Goal: Task Accomplishment & Management: Manage account settings

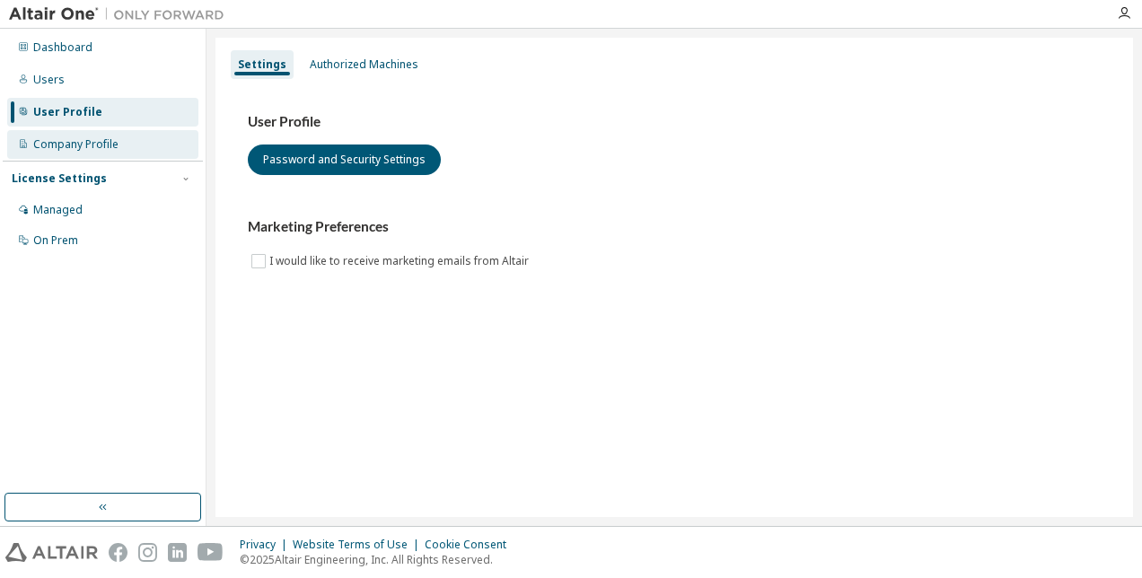
click at [91, 140] on div "Company Profile" at bounding box center [75, 144] width 85 height 14
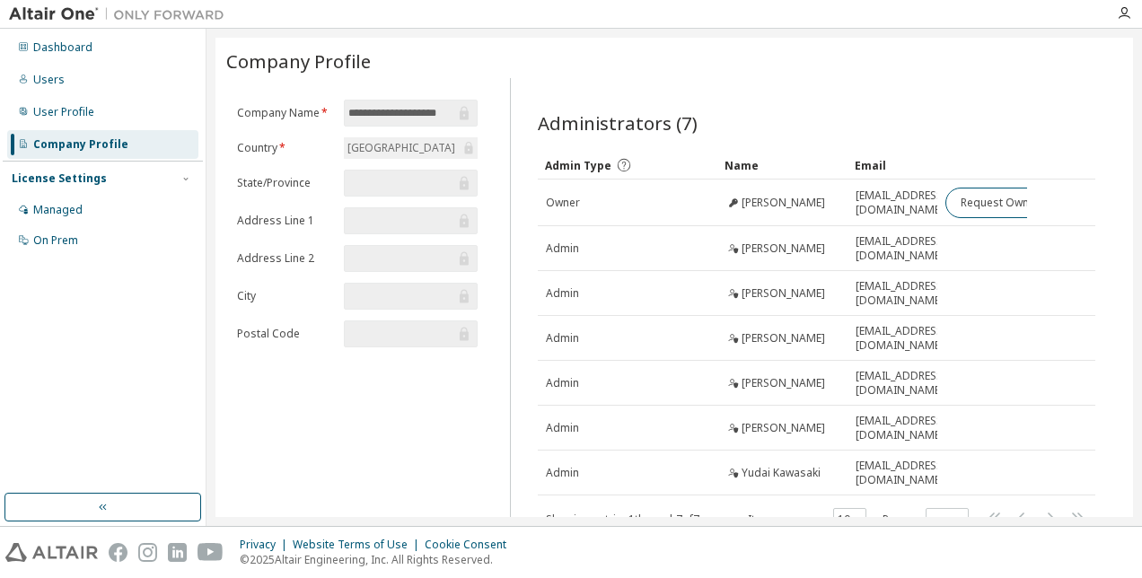
click at [67, 169] on div "License Settings Managed On Prem" at bounding box center [103, 209] width 200 height 96
click at [74, 203] on div "Managed" at bounding box center [57, 210] width 49 height 14
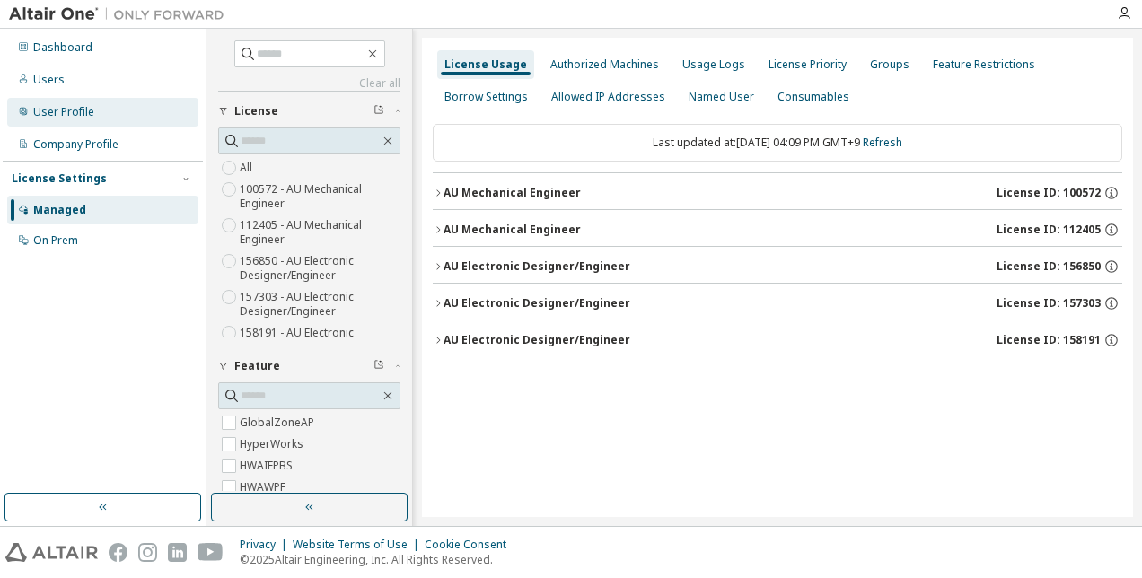
click at [63, 120] on div "User Profile" at bounding box center [102, 112] width 191 height 29
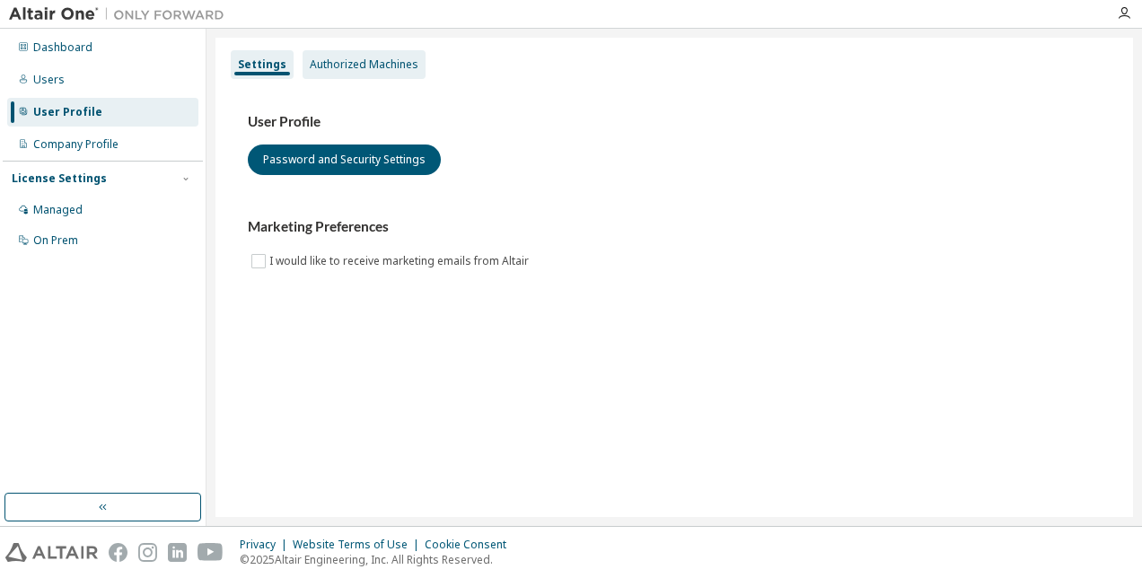
click at [340, 70] on div "Authorized Machines" at bounding box center [364, 64] width 109 height 14
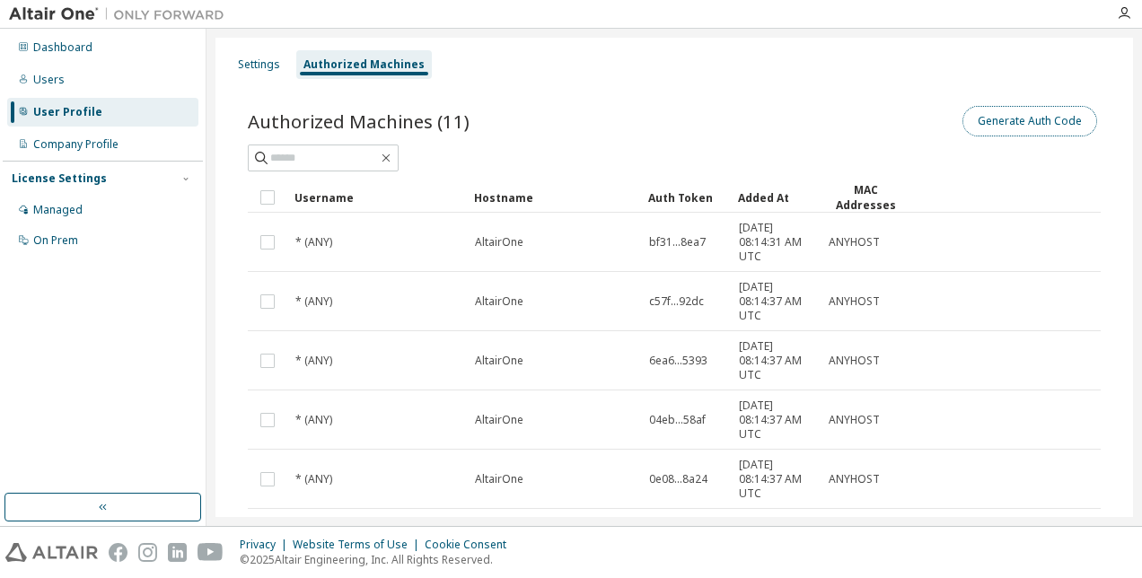
click at [1027, 133] on button "Generate Auth Code" at bounding box center [1029, 121] width 135 height 31
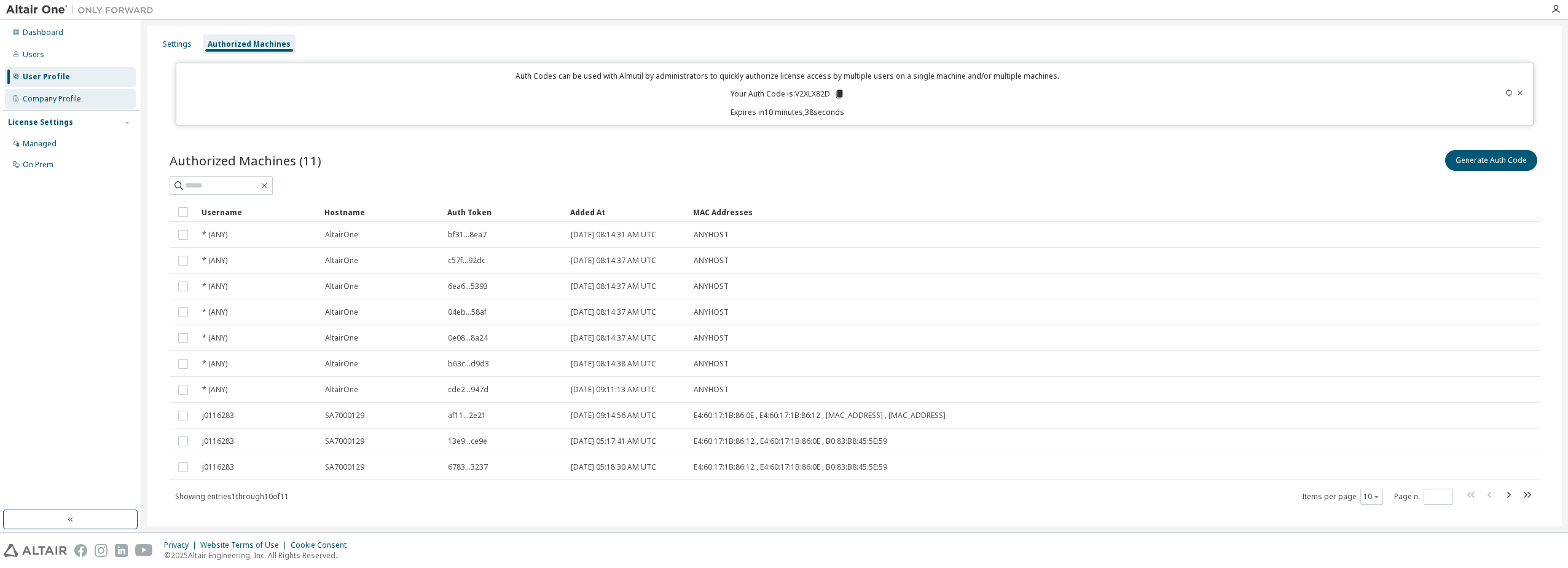
click at [27, 103] on div "Company Profile" at bounding box center [51, 99] width 58 height 10
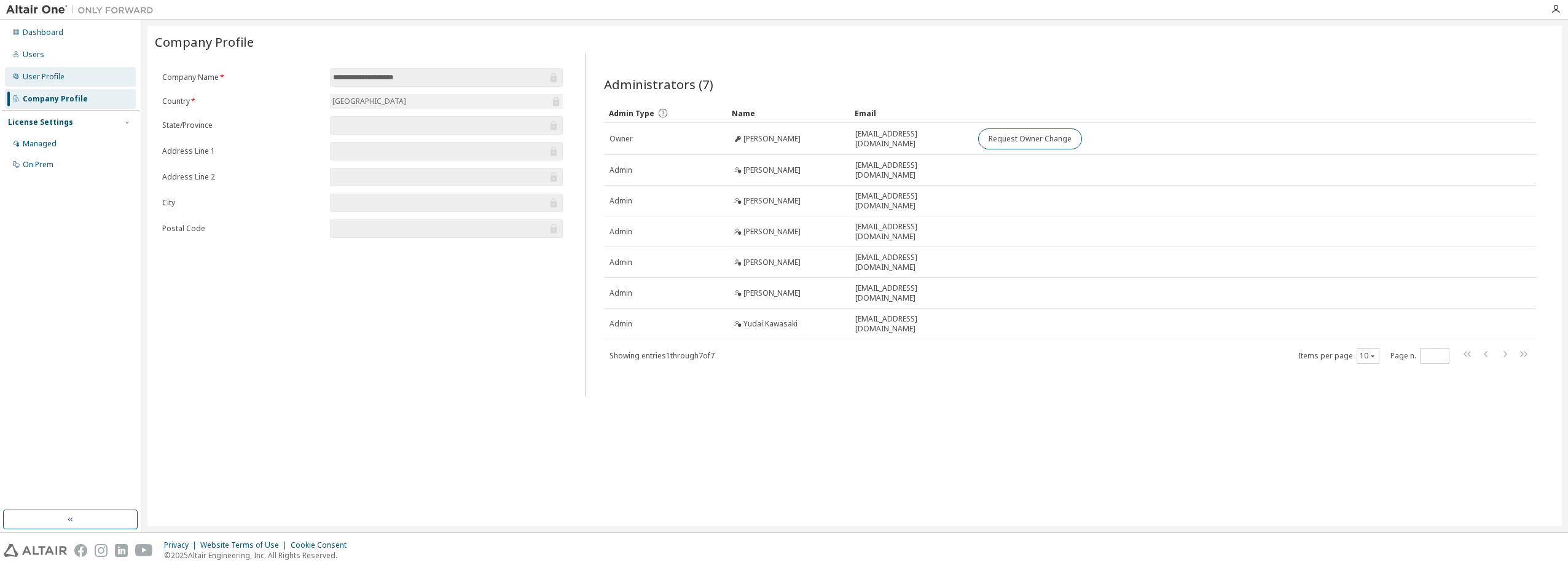
click at [43, 80] on div "User Profile" at bounding box center [43, 77] width 42 height 10
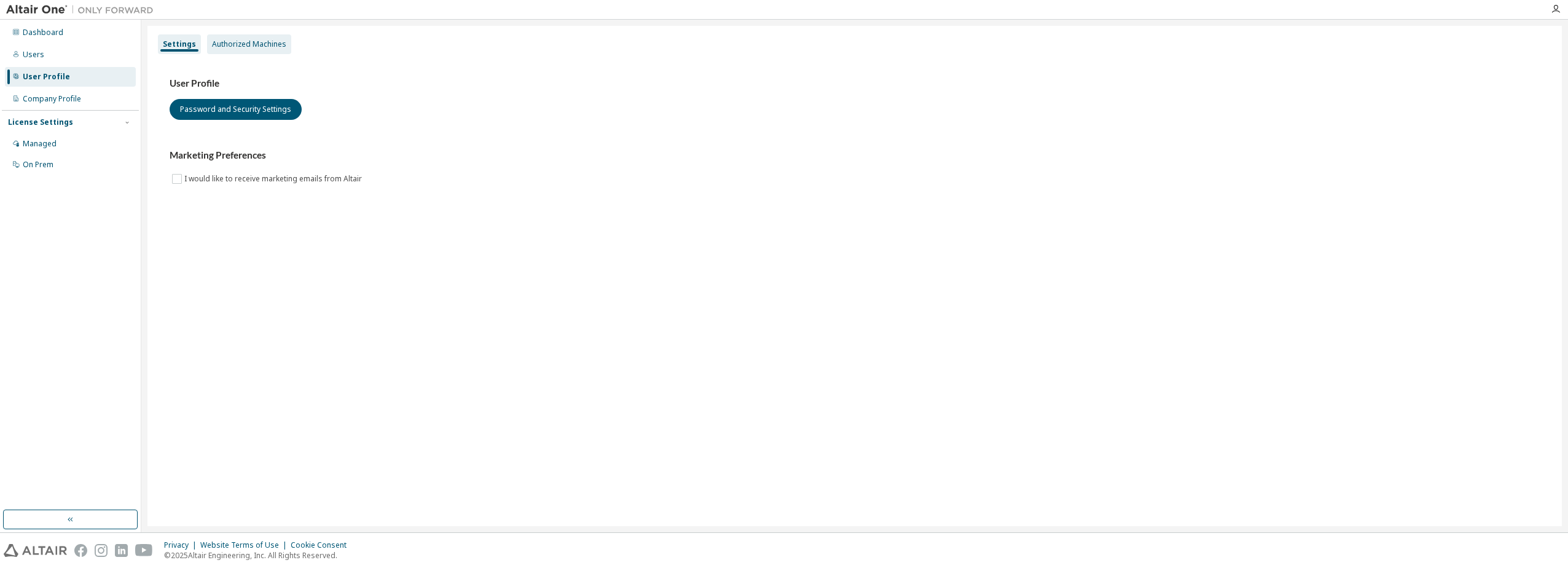
click at [249, 49] on div "Authorized Machines" at bounding box center [249, 44] width 75 height 10
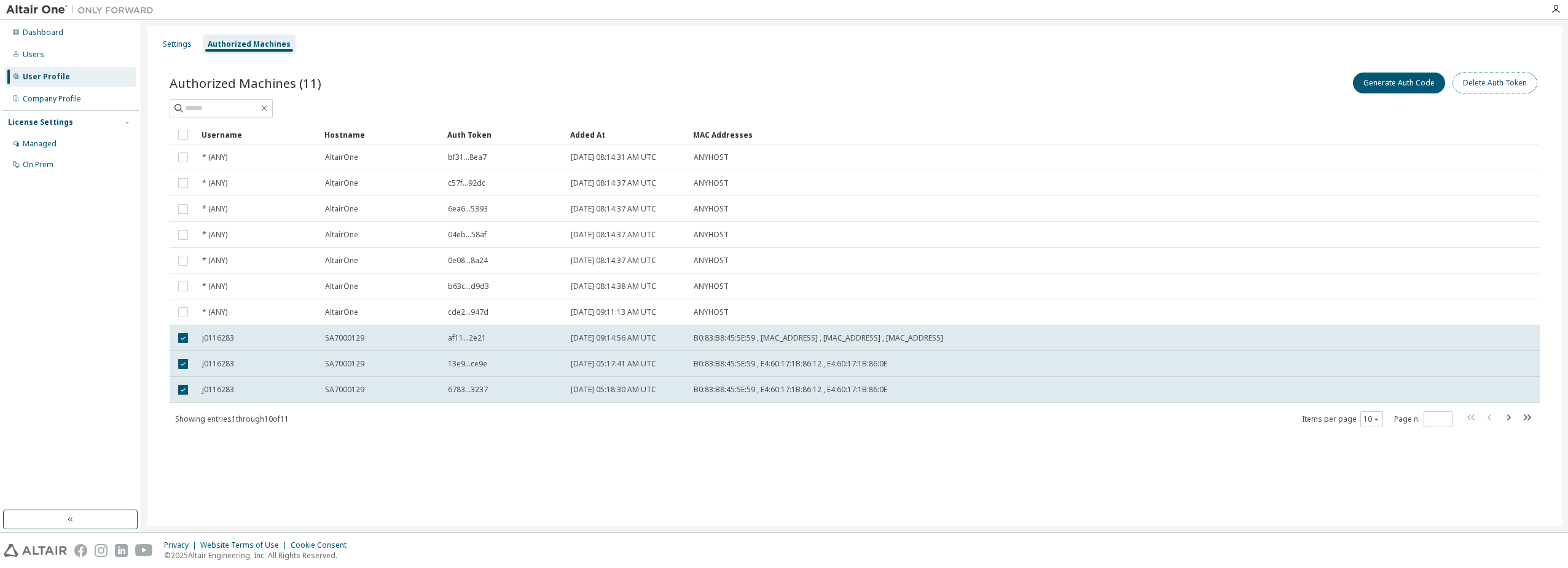
click at [781, 87] on button "Delete Auth Token" at bounding box center [1495, 83] width 85 height 21
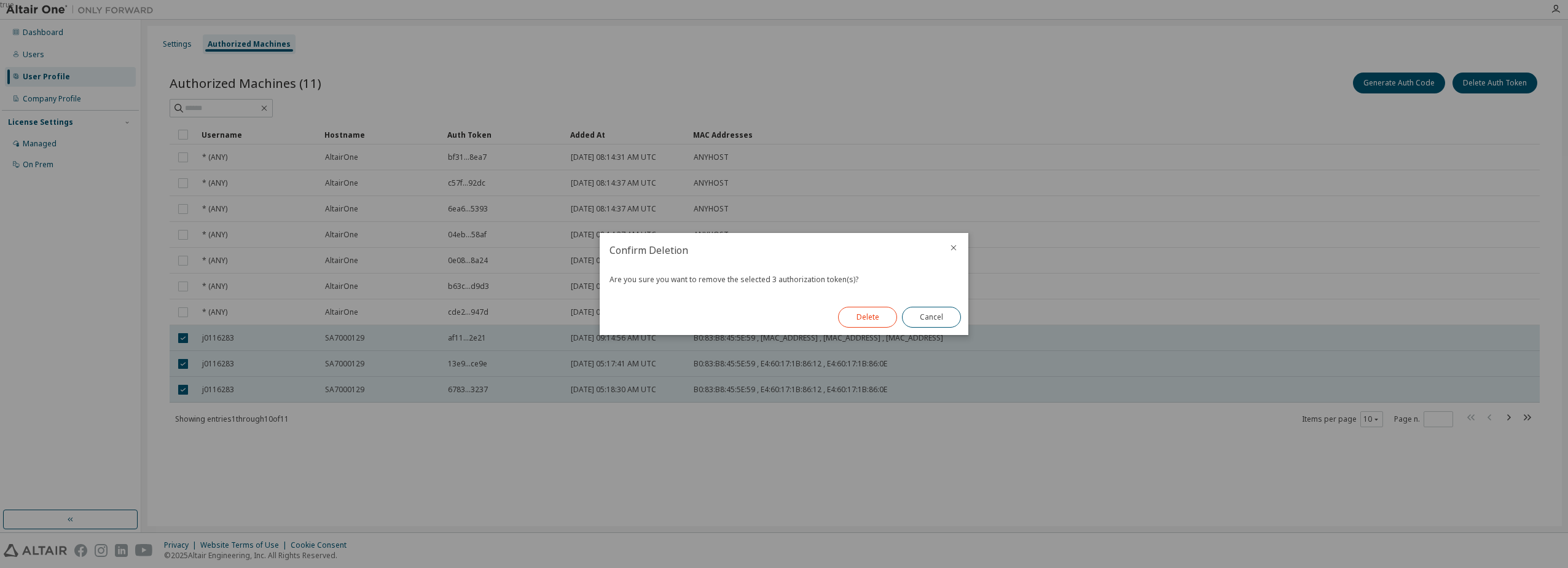
click at [781, 318] on button "Delete" at bounding box center [868, 317] width 59 height 21
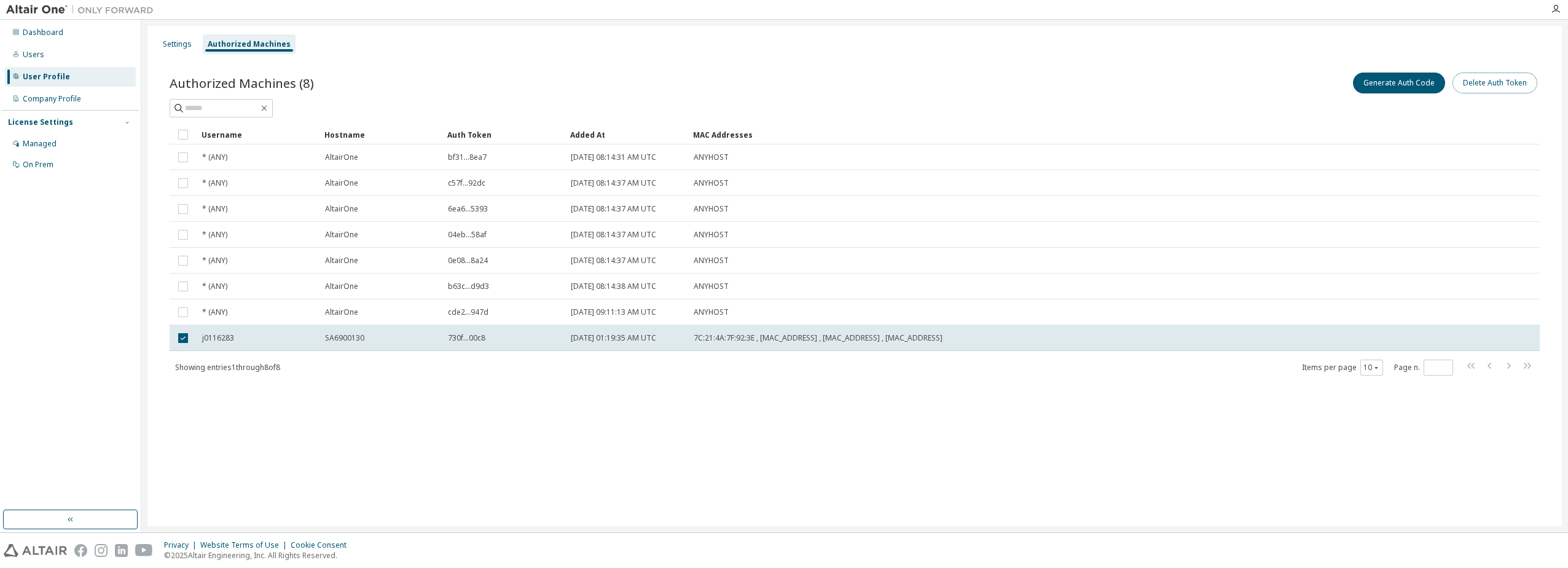
click at [781, 91] on button "Delete Auth Token" at bounding box center [1495, 83] width 85 height 21
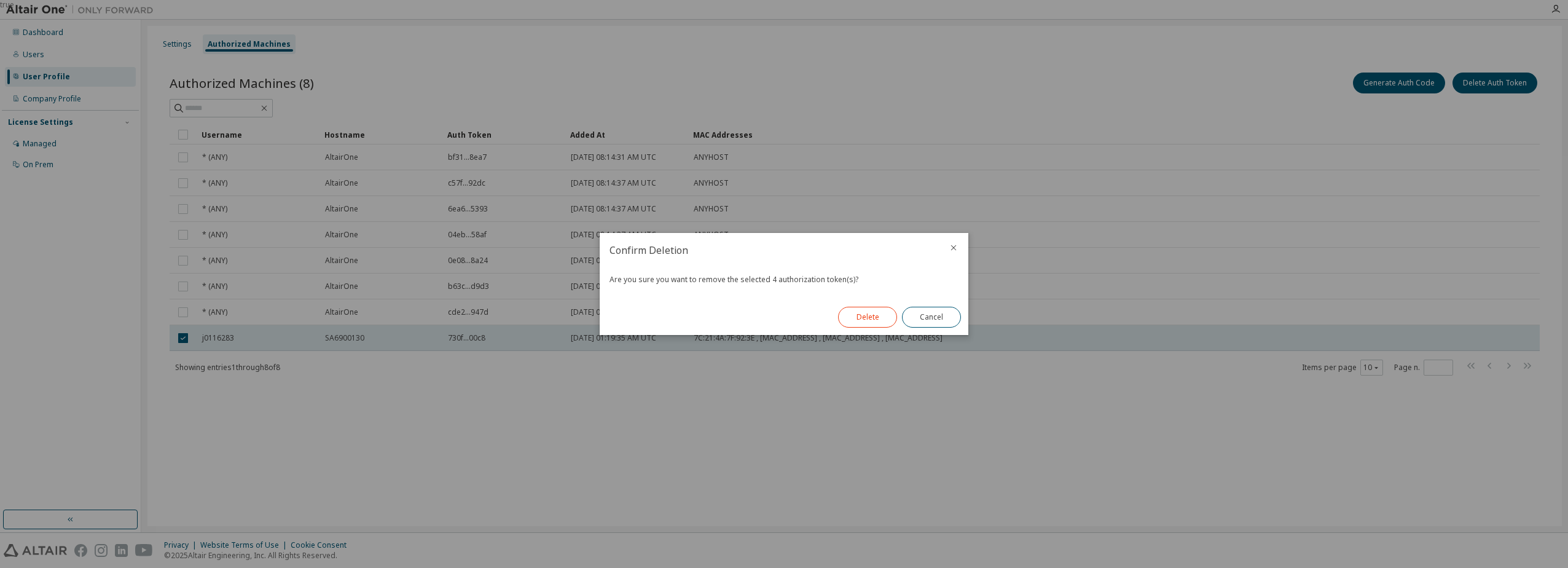
click at [781, 321] on button "Delete" at bounding box center [868, 317] width 59 height 21
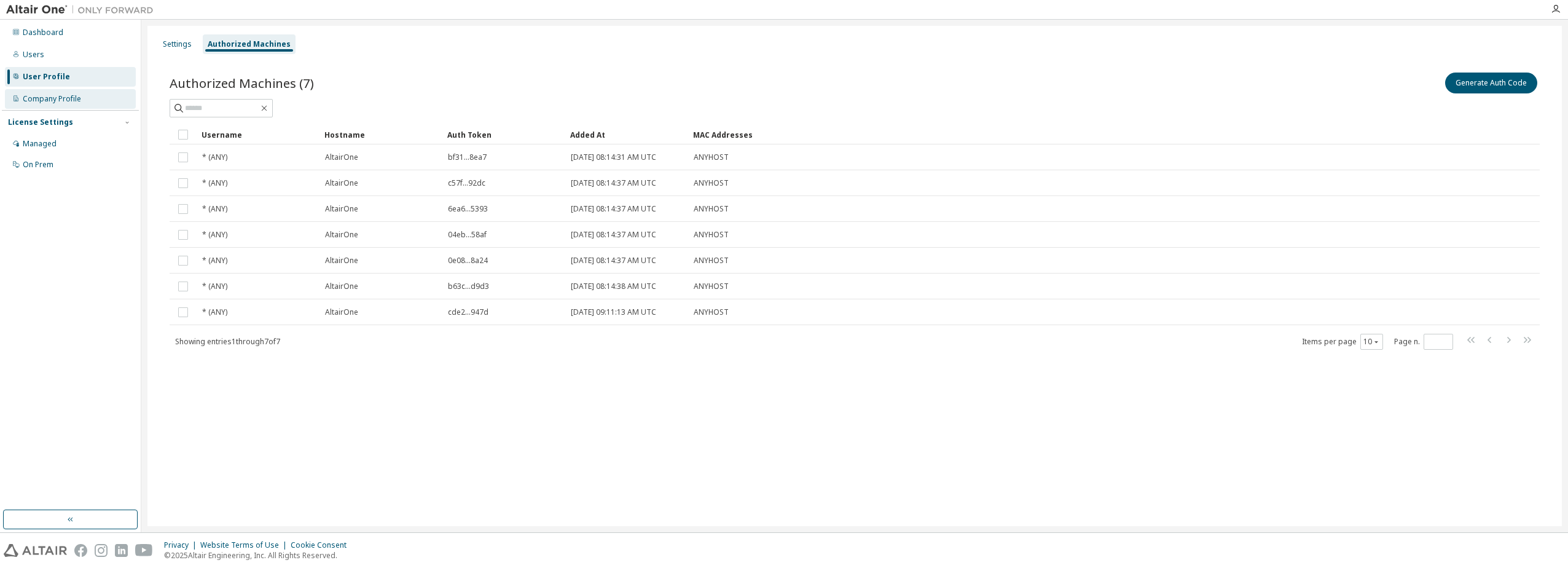
click at [50, 95] on div "Company Profile" at bounding box center [51, 99] width 58 height 10
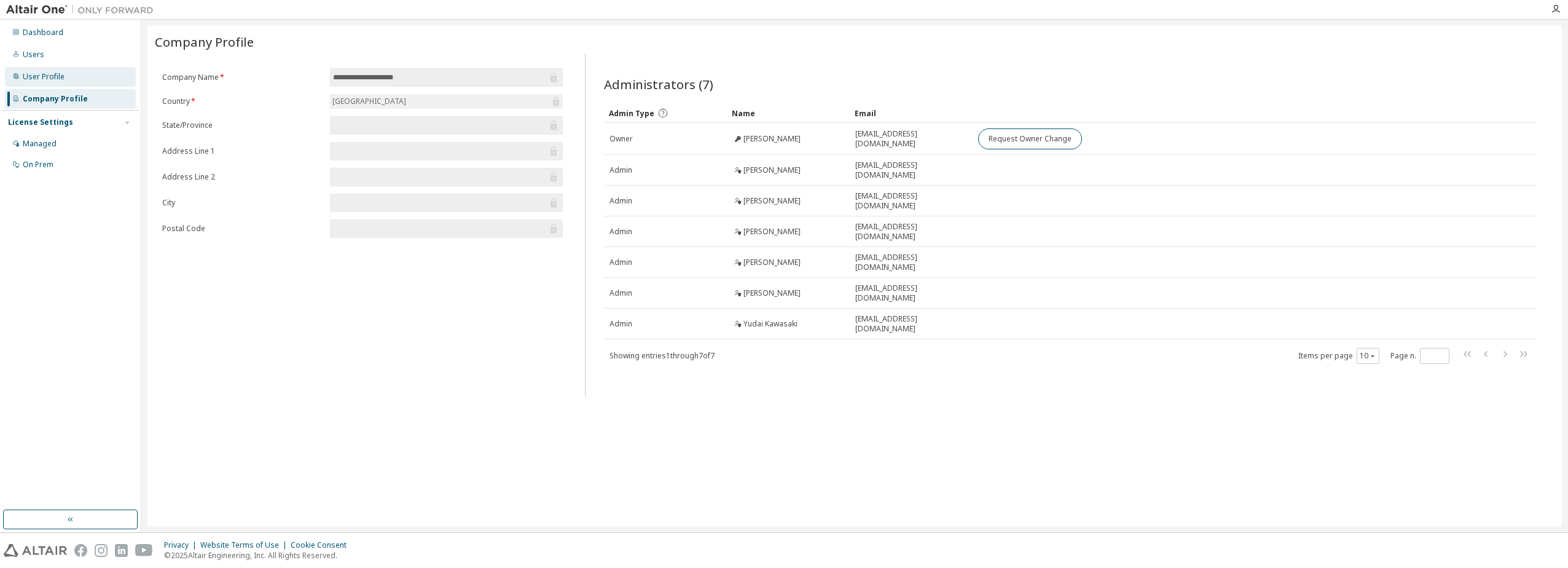
click at [52, 75] on div "User Profile" at bounding box center [43, 77] width 42 height 10
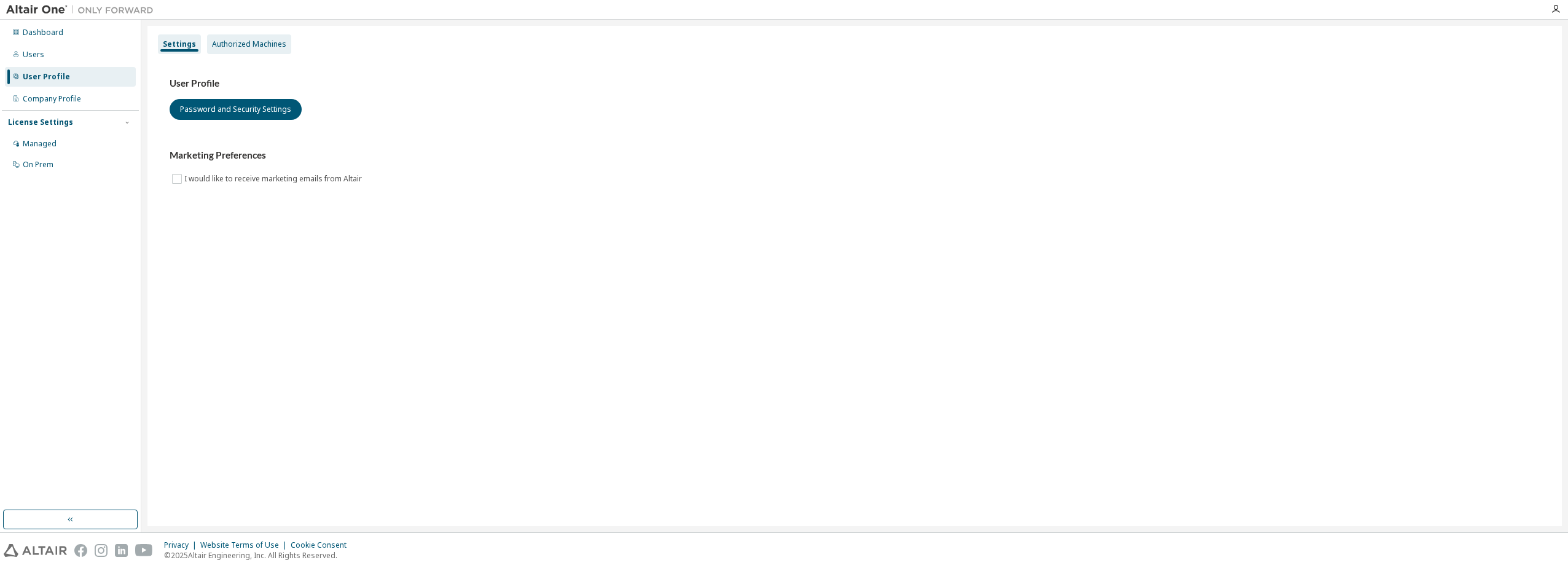
click at [247, 49] on div "Authorized Machines" at bounding box center [249, 44] width 75 height 10
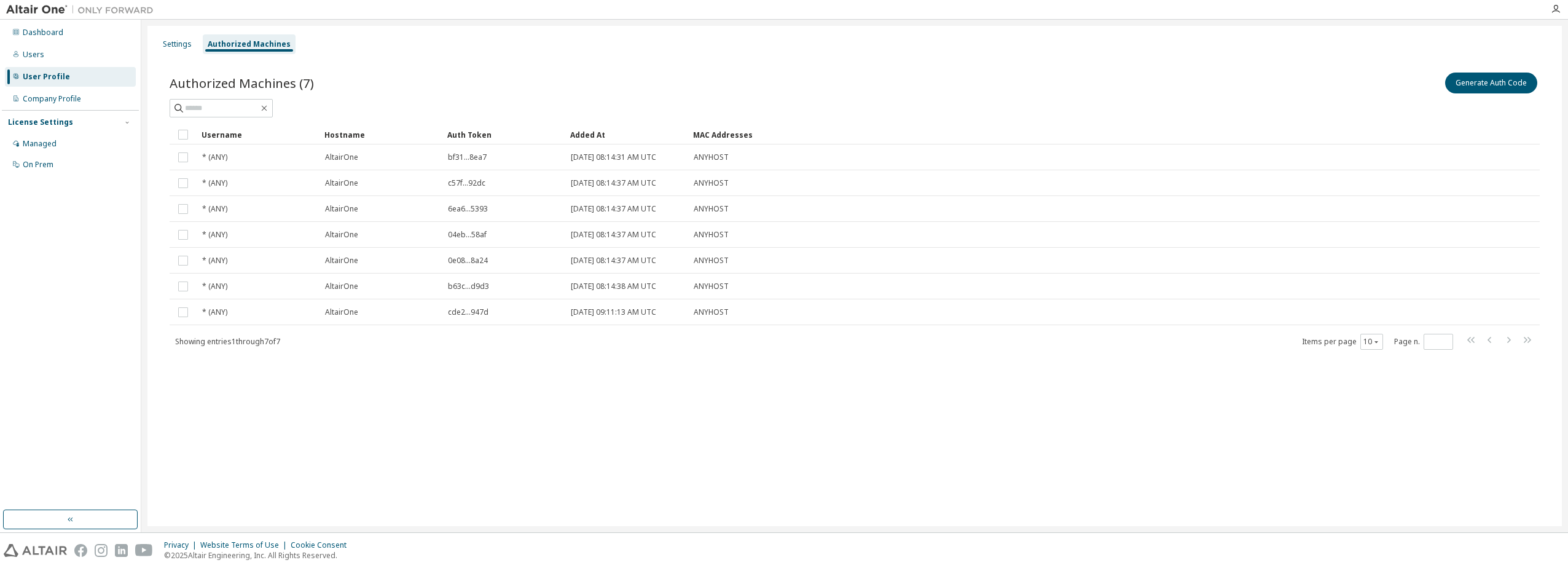
click at [781, 395] on div "Settings Authorized Machines Authorized Machines (7) Generate Auth Code Clear L…" at bounding box center [855, 276] width 1415 height 501
click at [781, 86] on button "Generate Auth Code" at bounding box center [1491, 83] width 92 height 21
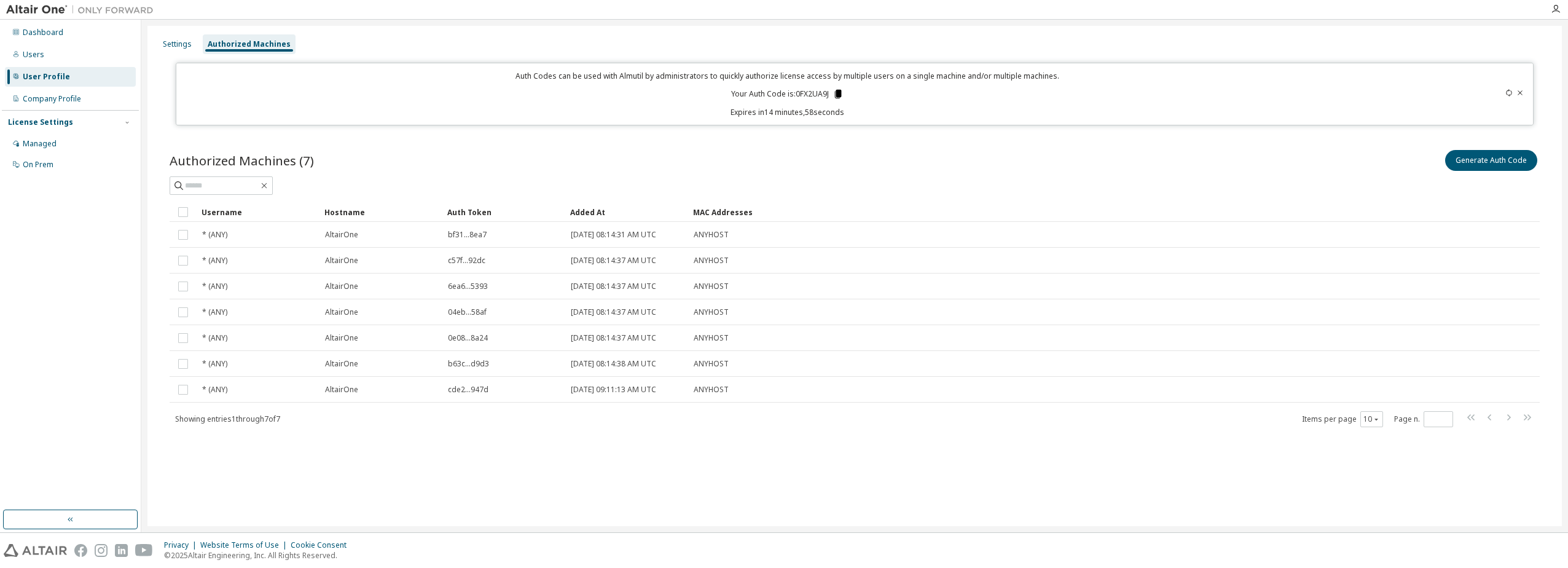
click at [781, 95] on icon at bounding box center [839, 94] width 7 height 9
click at [31, 145] on div "Managed" at bounding box center [39, 144] width 34 height 10
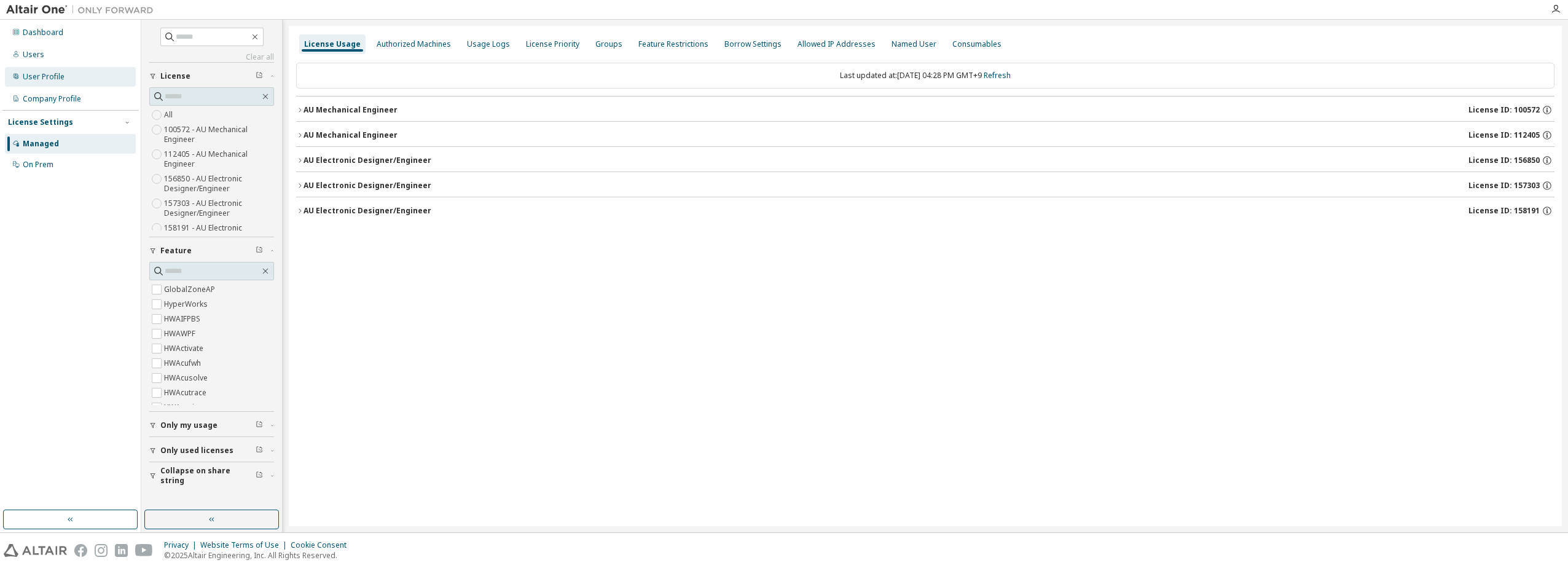
click at [51, 68] on div "User Profile" at bounding box center [70, 77] width 131 height 20
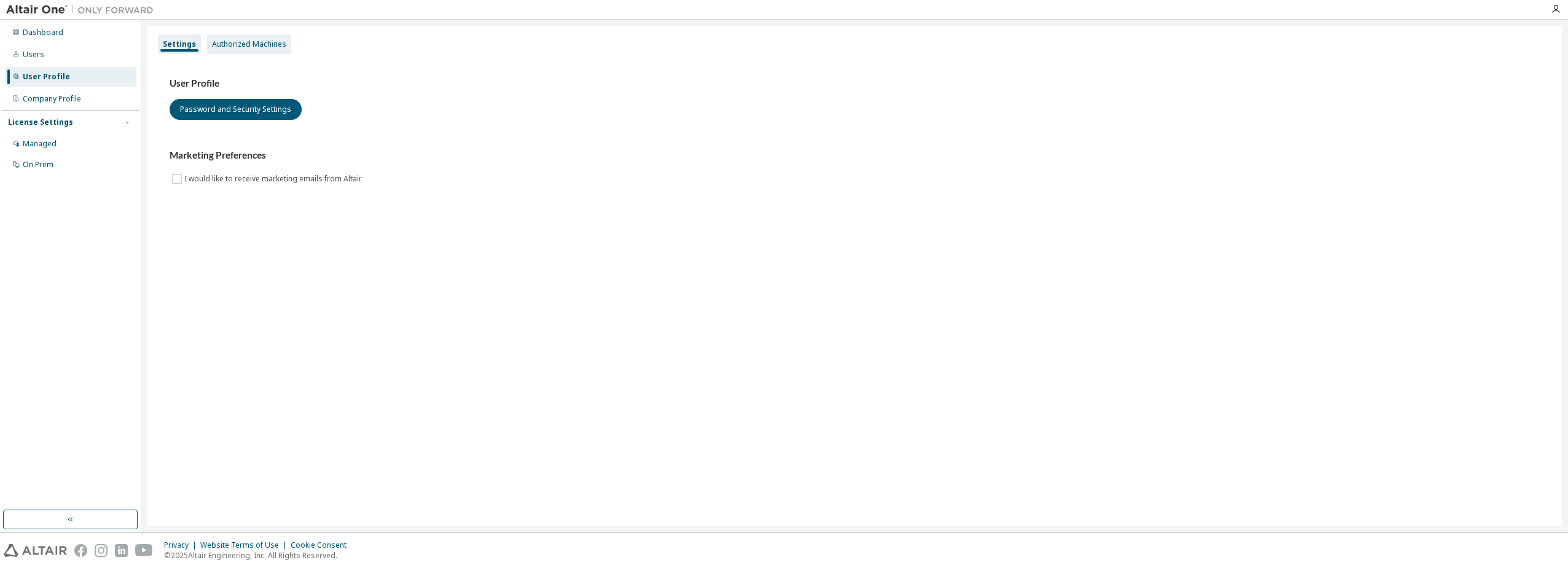
click at [256, 40] on div "Authorized Machines" at bounding box center [249, 44] width 75 height 10
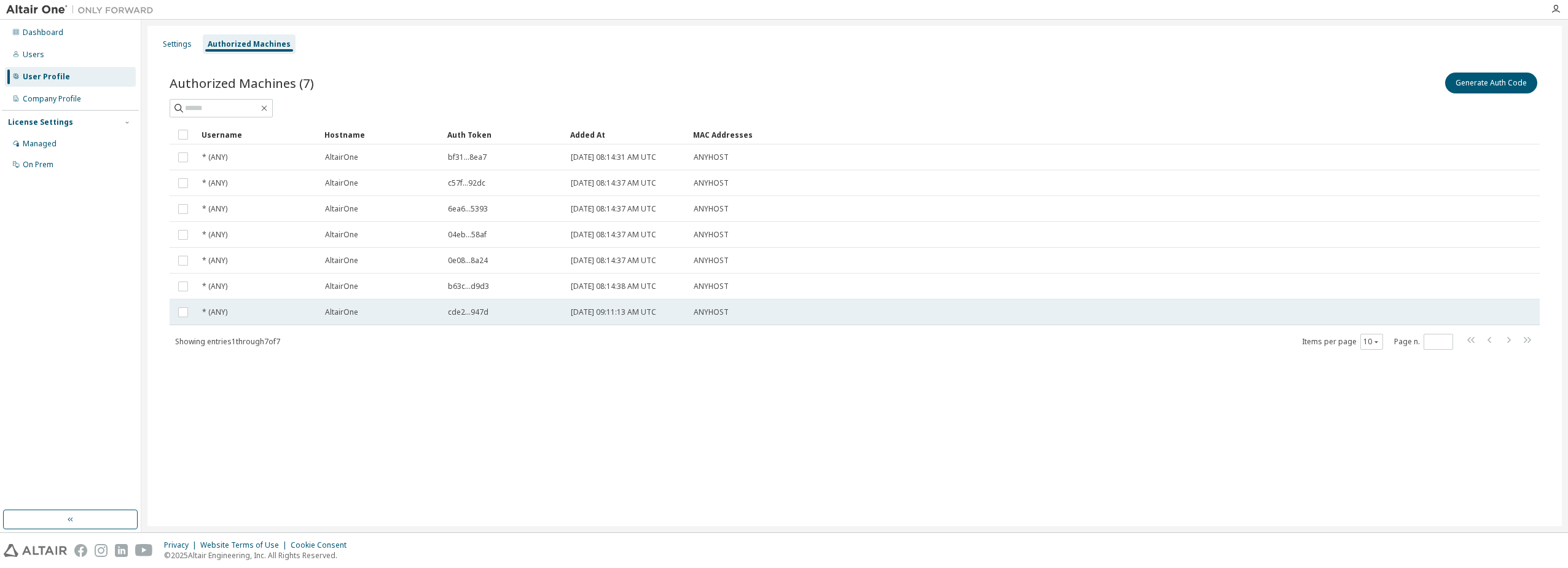
click at [459, 313] on span "cde2...947d" at bounding box center [468, 312] width 40 height 10
click at [742, 395] on div "Settings Authorized Machines Authorized Machines (7) Generate Auth Code Delete …" at bounding box center [855, 276] width 1415 height 501
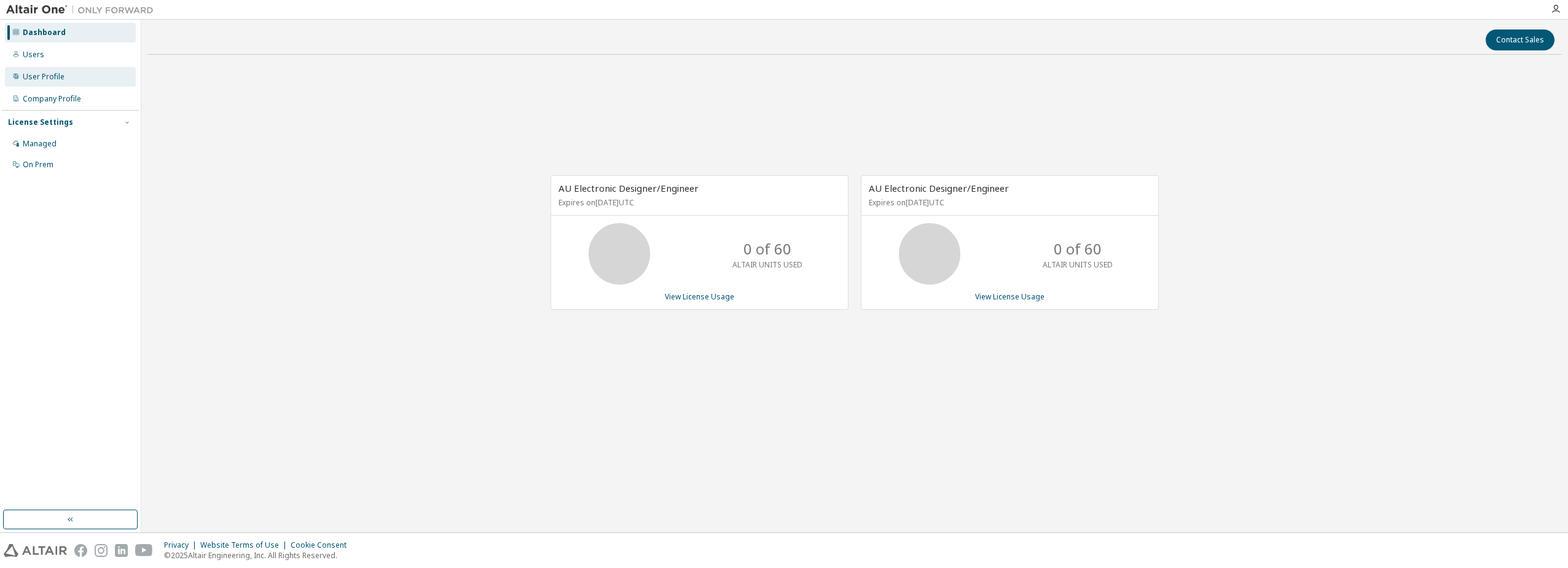
click at [35, 85] on div "User Profile" at bounding box center [70, 77] width 131 height 20
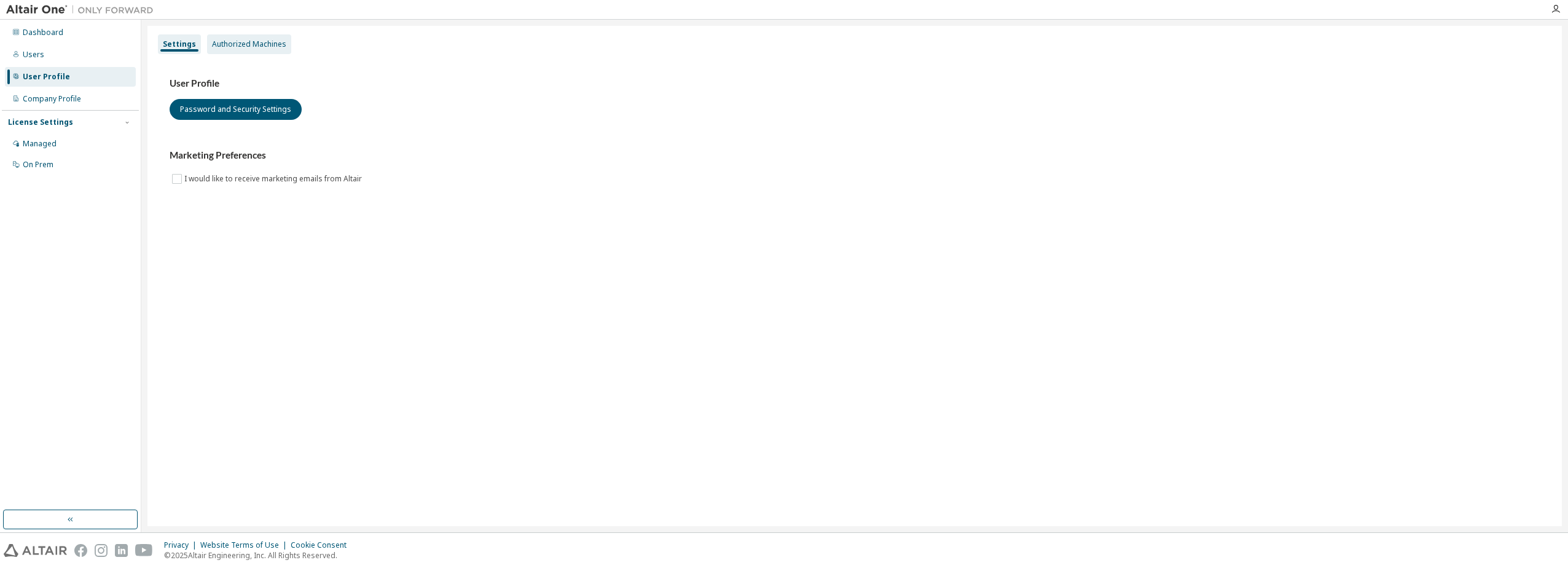
click at [230, 38] on div "Authorized Machines" at bounding box center [249, 44] width 84 height 20
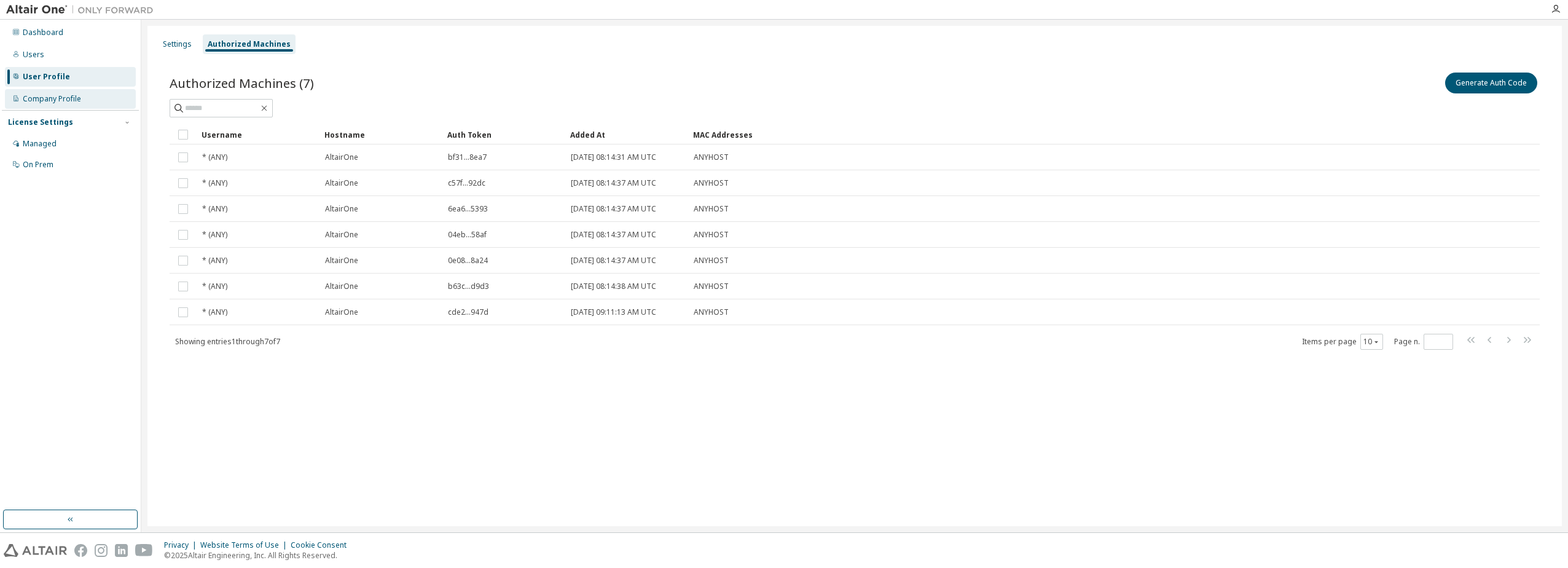
click at [44, 104] on div "Company Profile" at bounding box center [70, 99] width 131 height 20
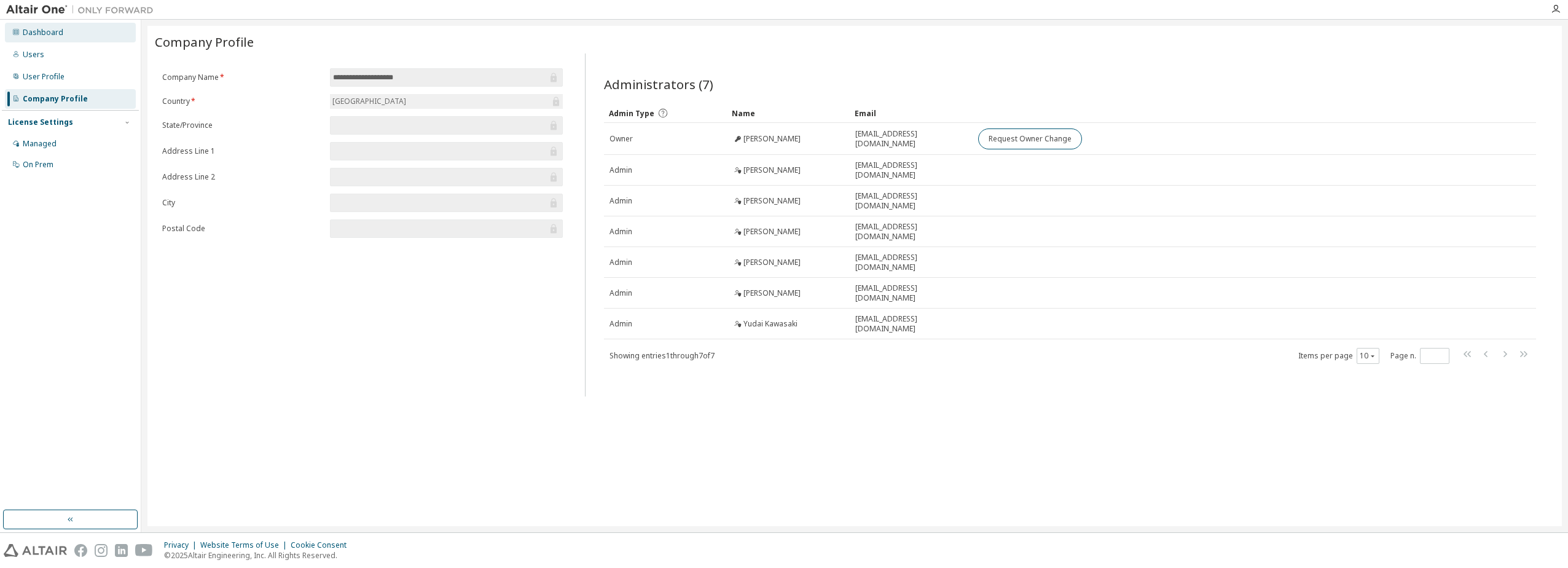
click at [34, 36] on div "Dashboard" at bounding box center [42, 32] width 40 height 10
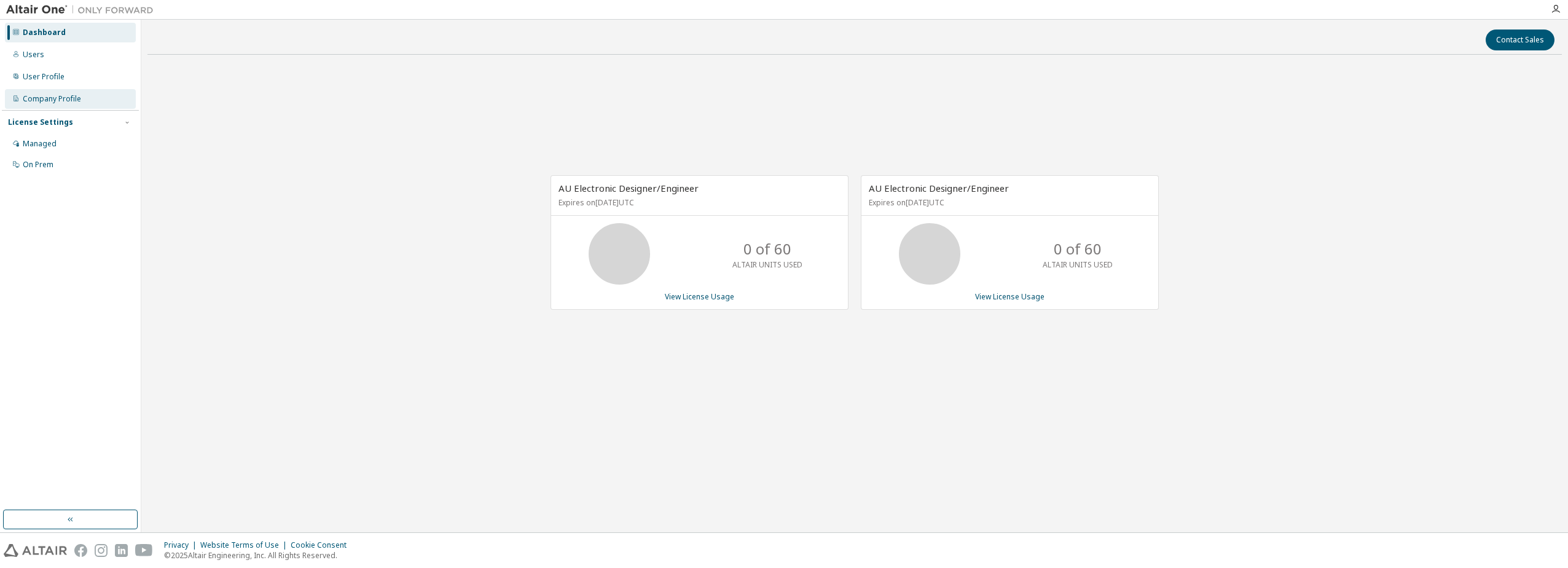
click at [42, 101] on div "Company Profile" at bounding box center [51, 99] width 58 height 10
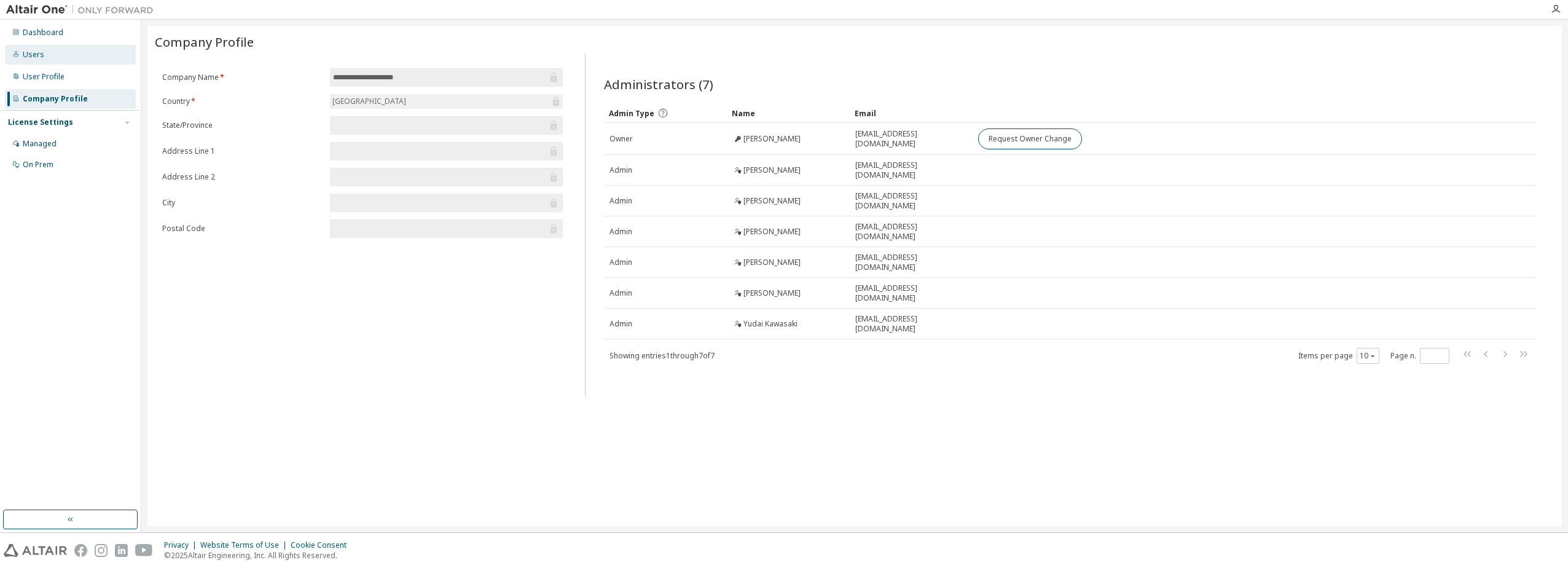
click at [27, 55] on div "Users" at bounding box center [33, 55] width 21 height 10
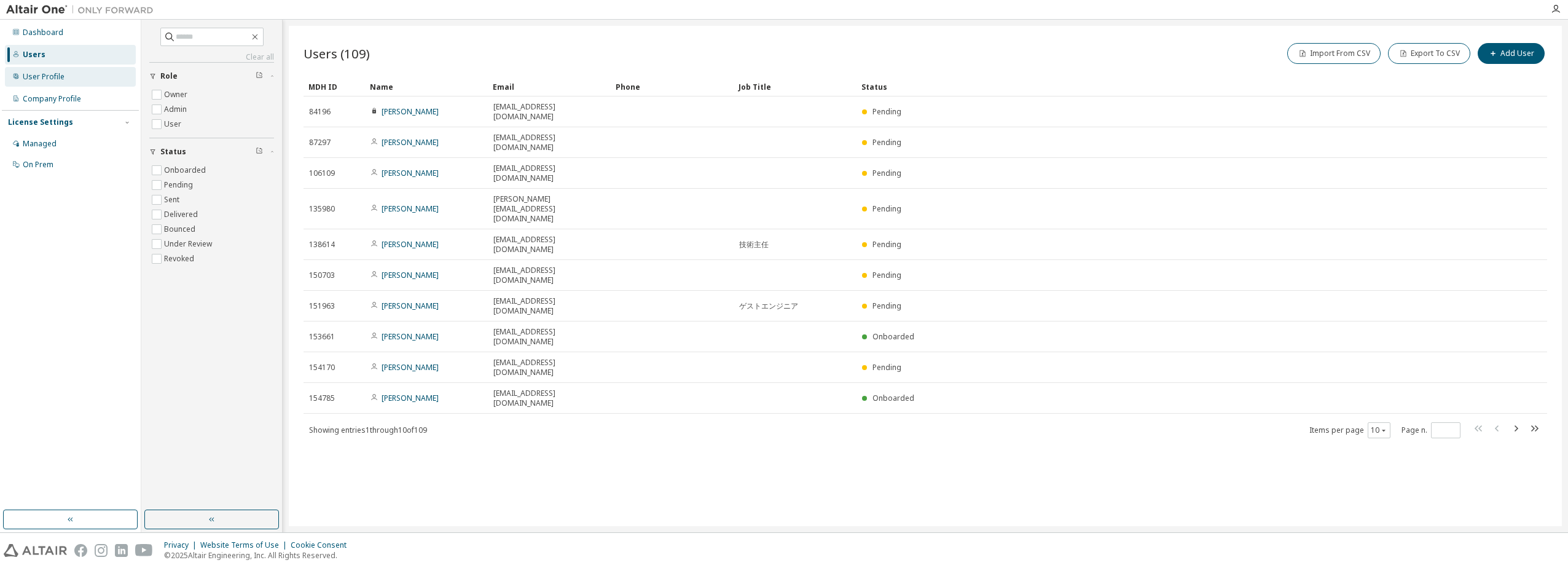
click at [31, 75] on div "User Profile" at bounding box center [43, 77] width 42 height 10
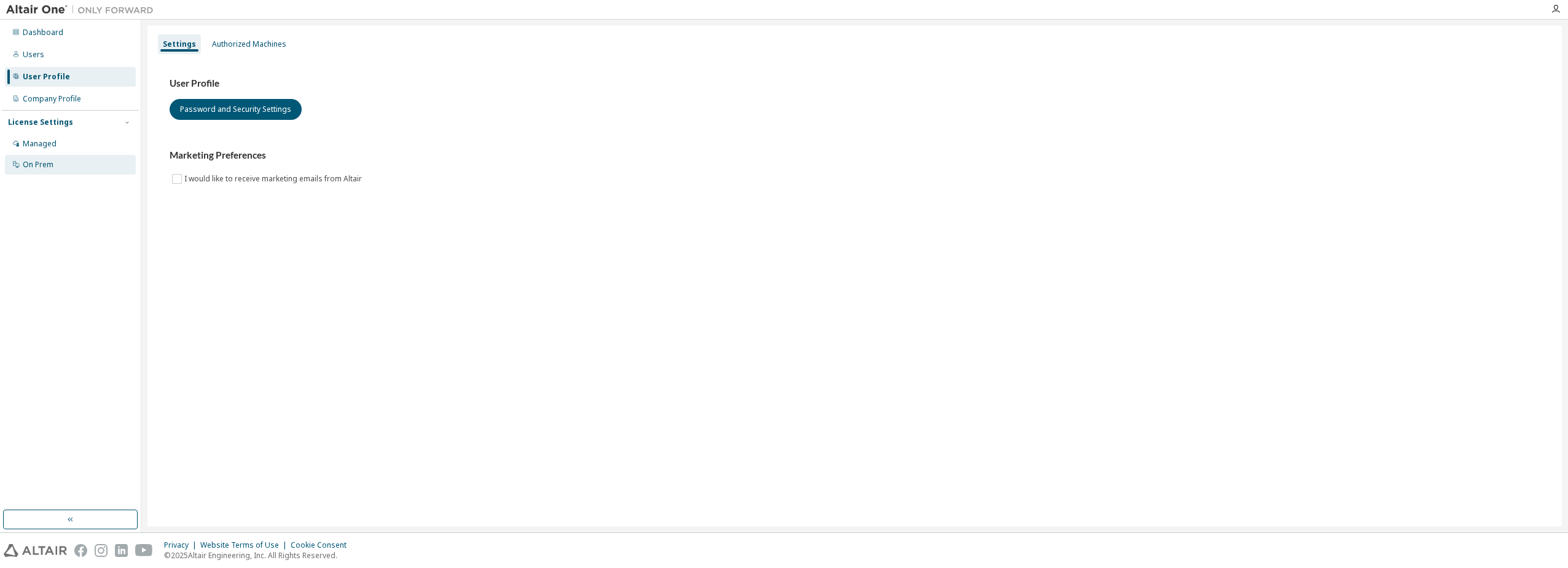
click at [48, 172] on div "On Prem" at bounding box center [70, 164] width 131 height 20
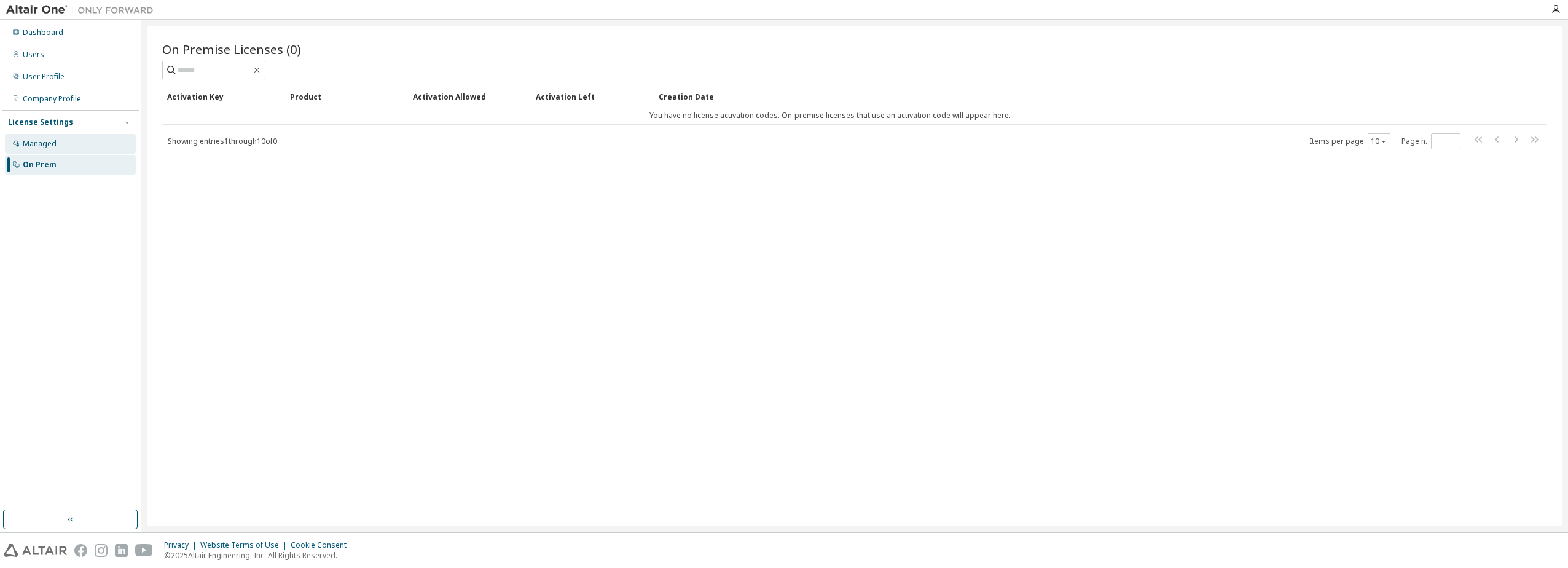
click at [35, 141] on div "Managed" at bounding box center [39, 144] width 34 height 10
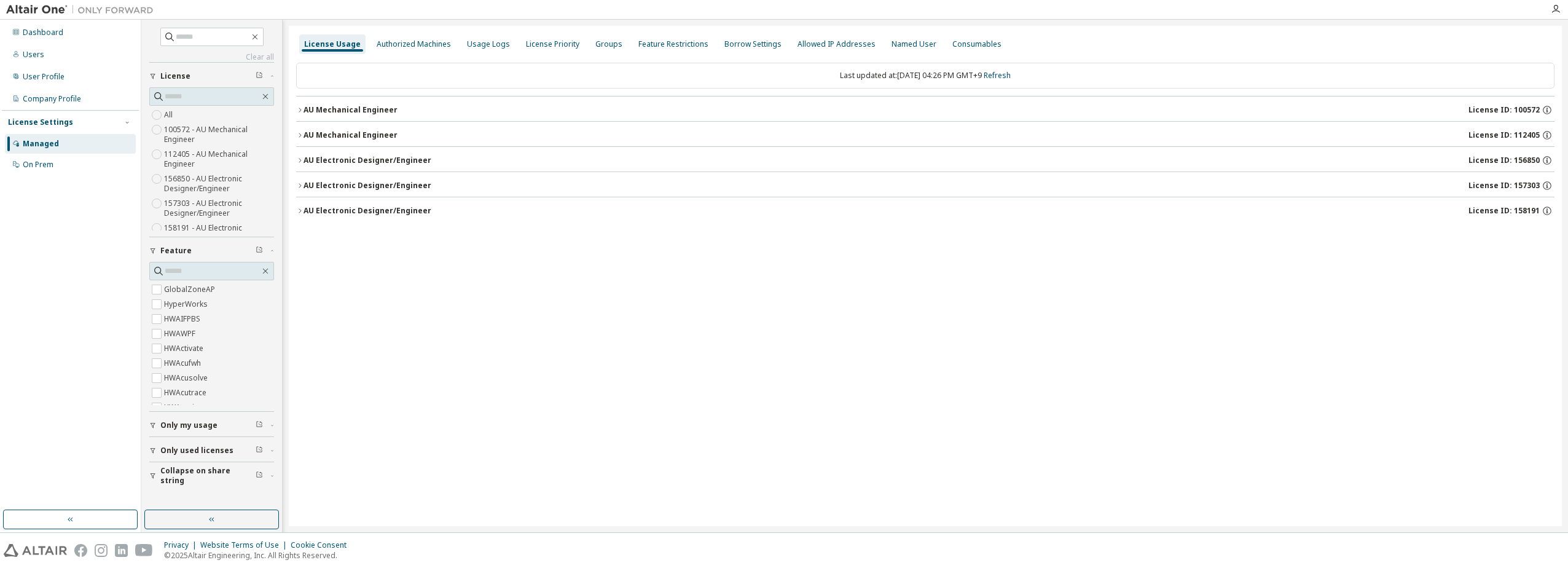
click at [302, 213] on icon "button" at bounding box center [300, 210] width 8 height 8
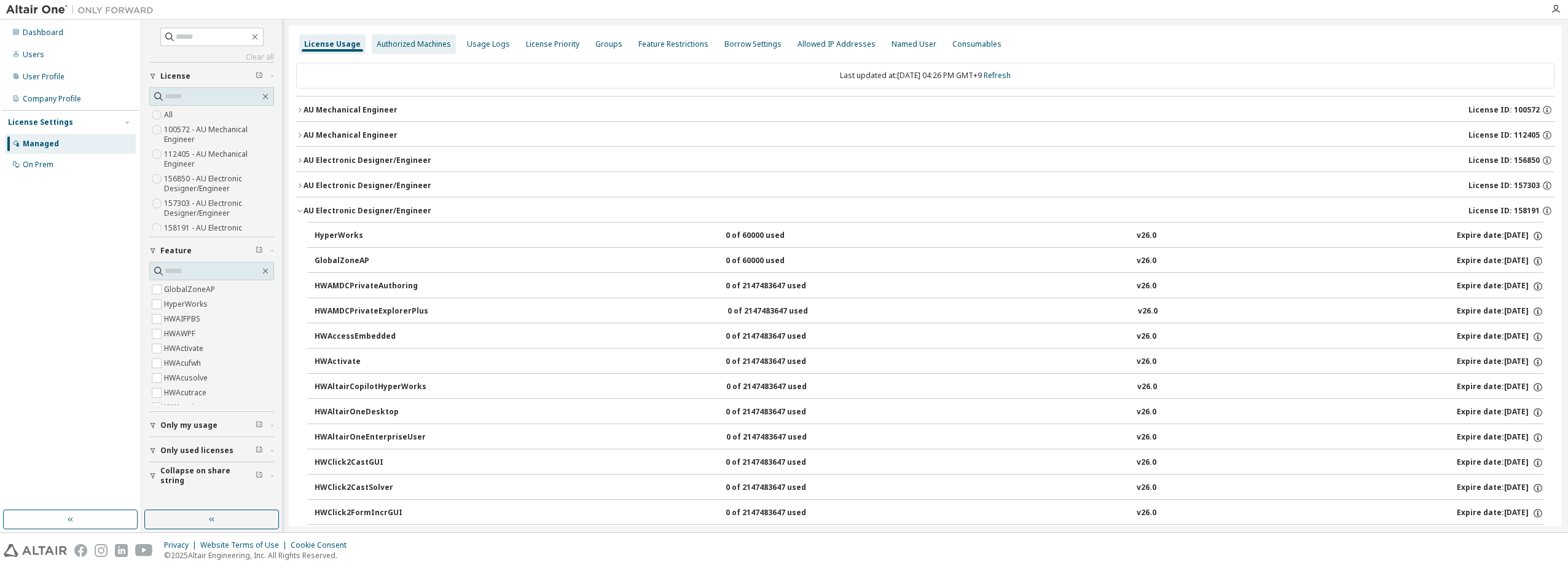
click at [405, 45] on div "Authorized Machines" at bounding box center [414, 44] width 75 height 10
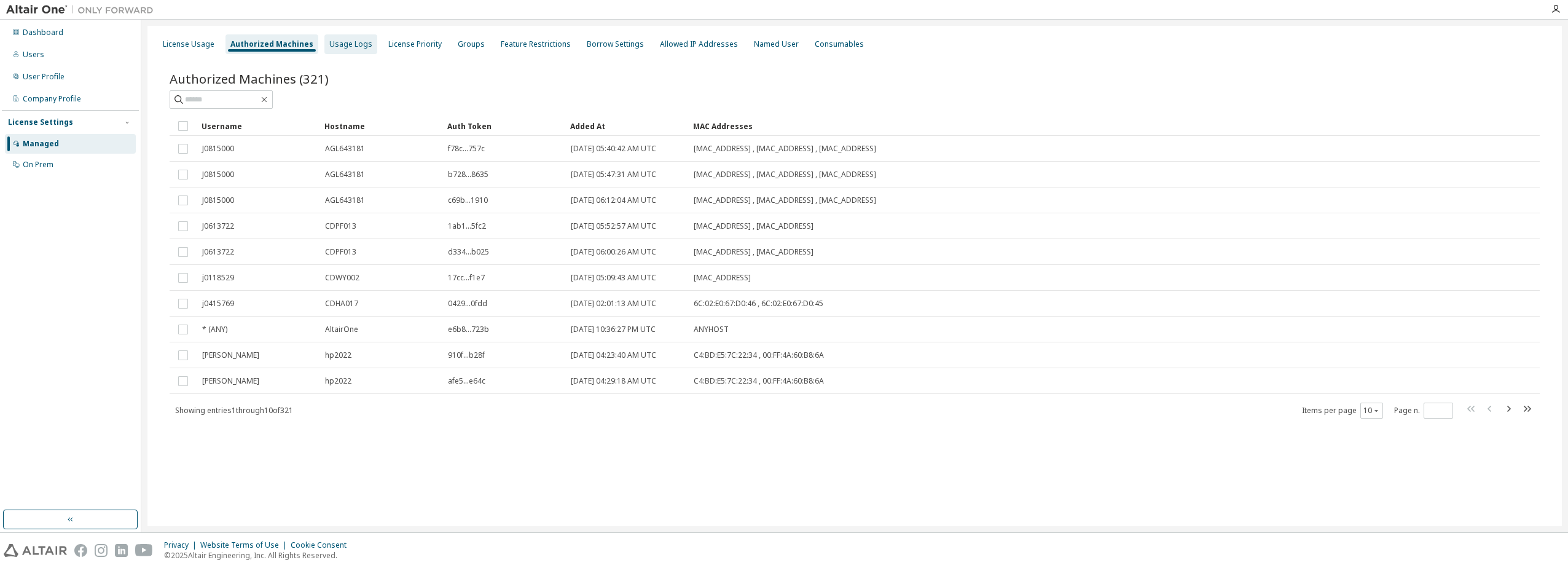
click at [355, 47] on div "Usage Logs" at bounding box center [351, 44] width 43 height 10
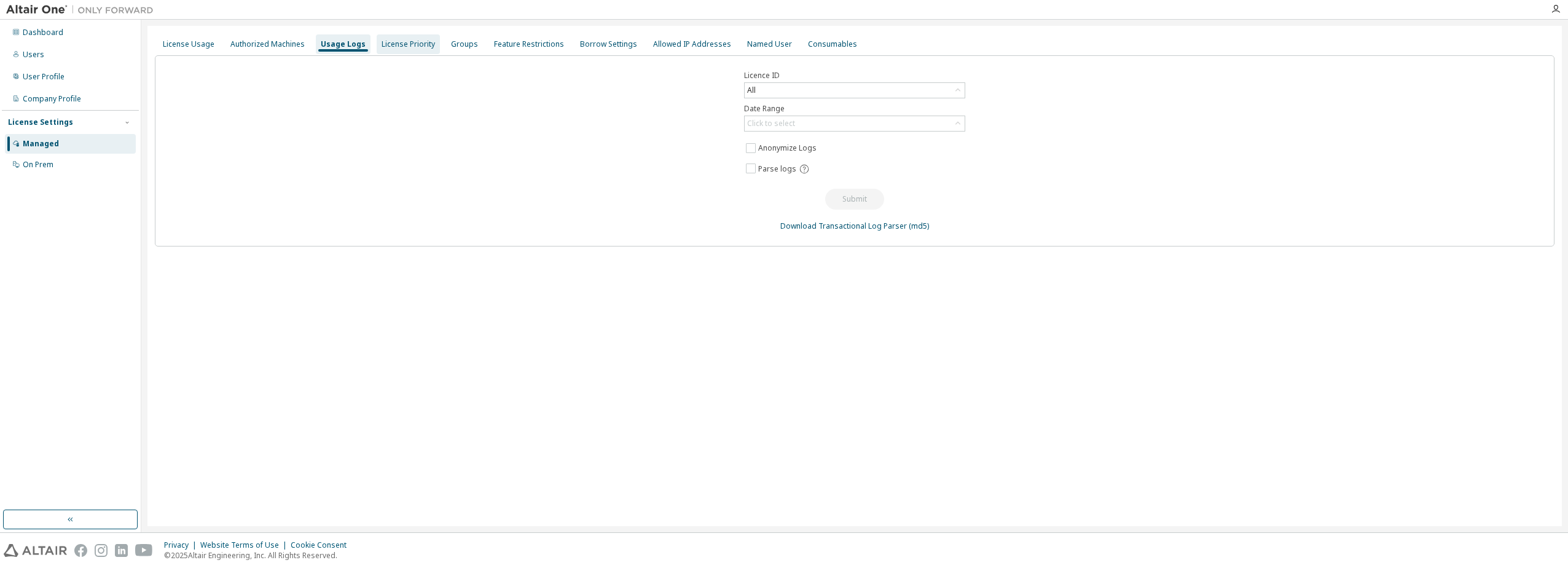
click at [410, 40] on div "License Priority" at bounding box center [408, 44] width 53 height 10
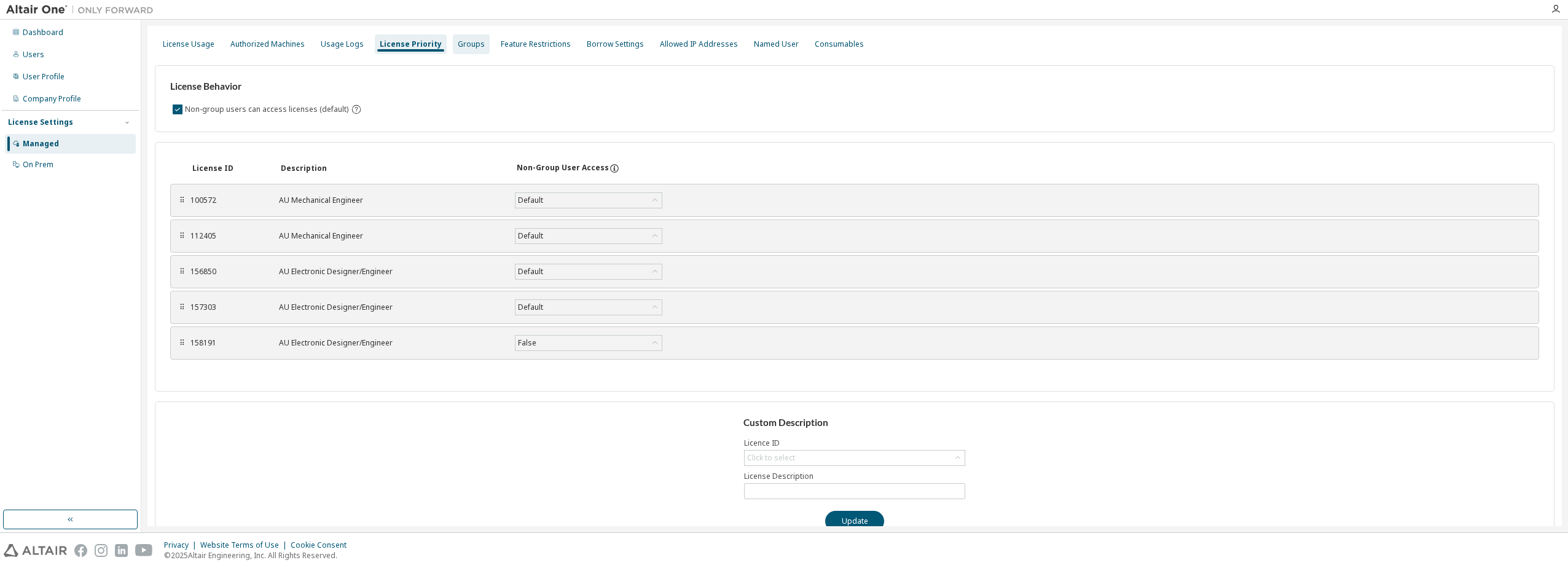
click at [464, 39] on div "Groups" at bounding box center [471, 44] width 27 height 10
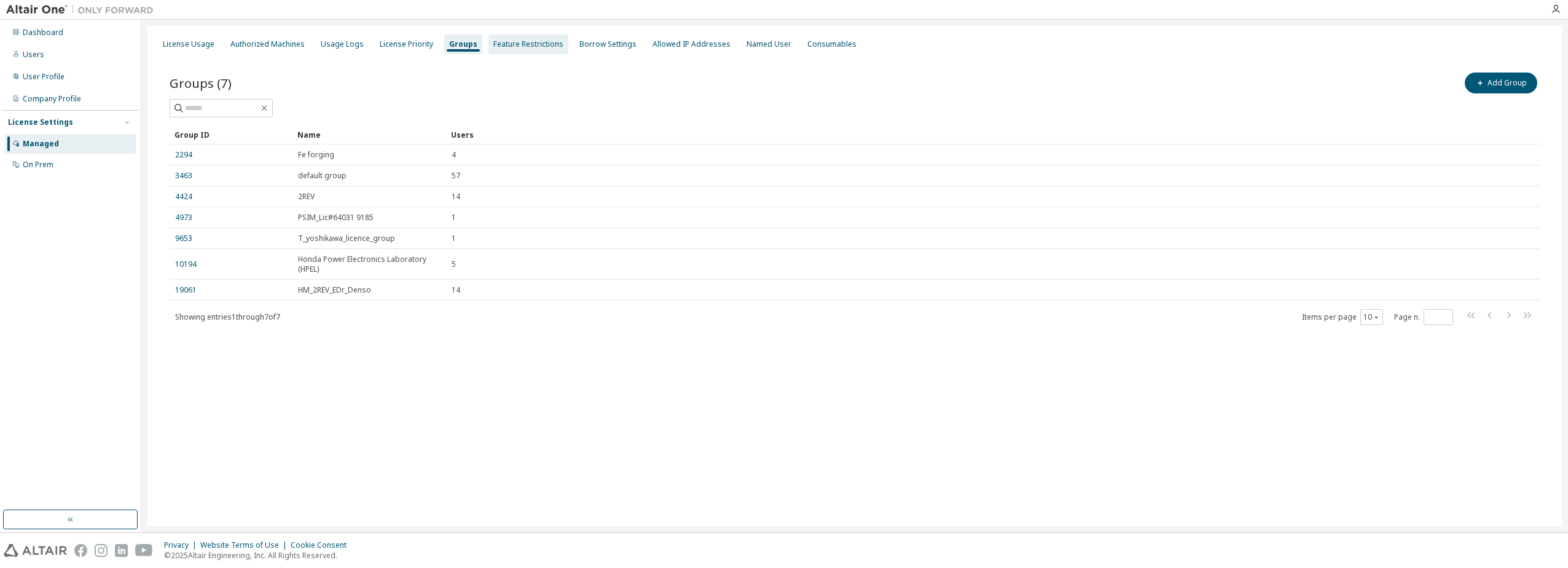
click at [520, 42] on div "Feature Restrictions" at bounding box center [529, 44] width 70 height 10
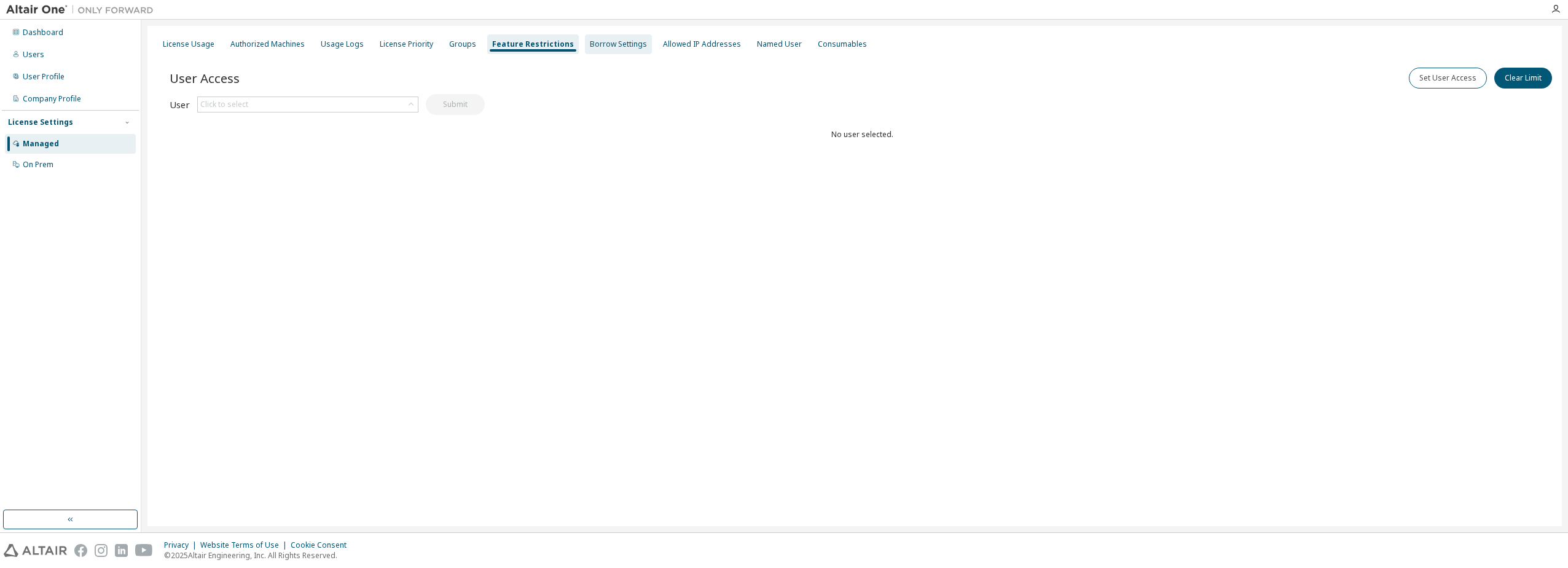
click at [594, 42] on div "Borrow Settings" at bounding box center [618, 44] width 57 height 10
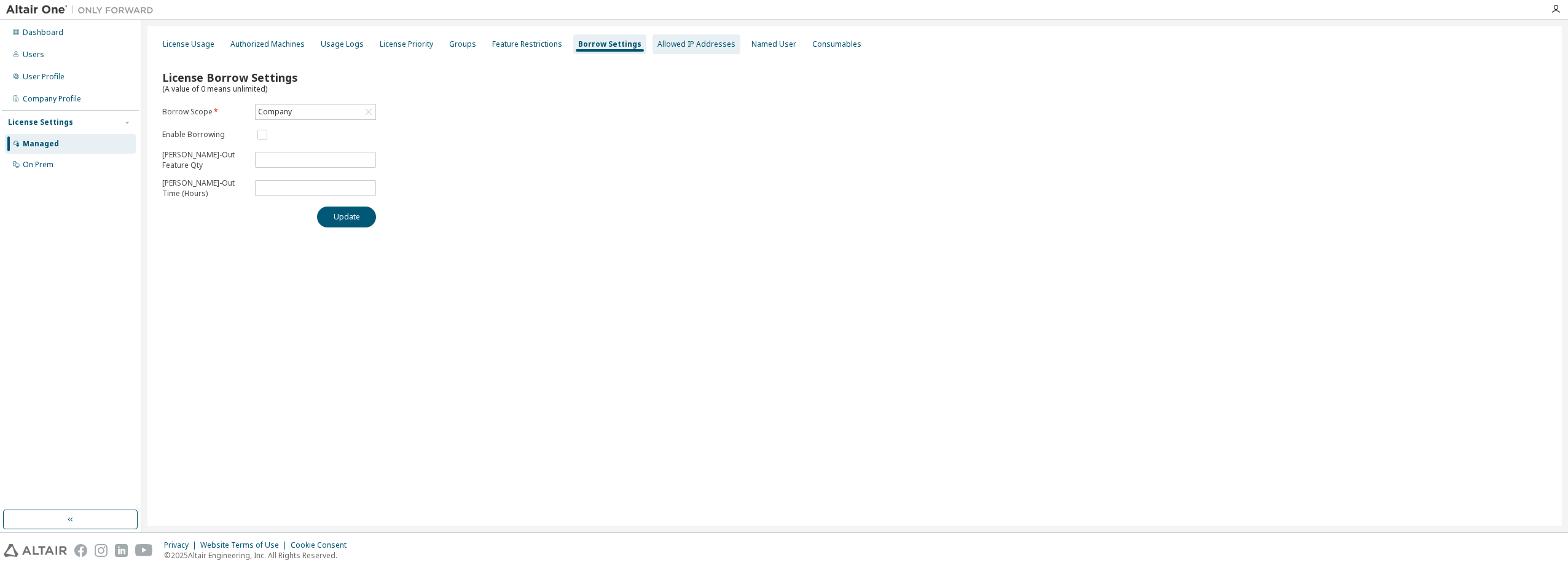
click at [676, 46] on div "Allowed IP Addresses" at bounding box center [696, 44] width 78 height 10
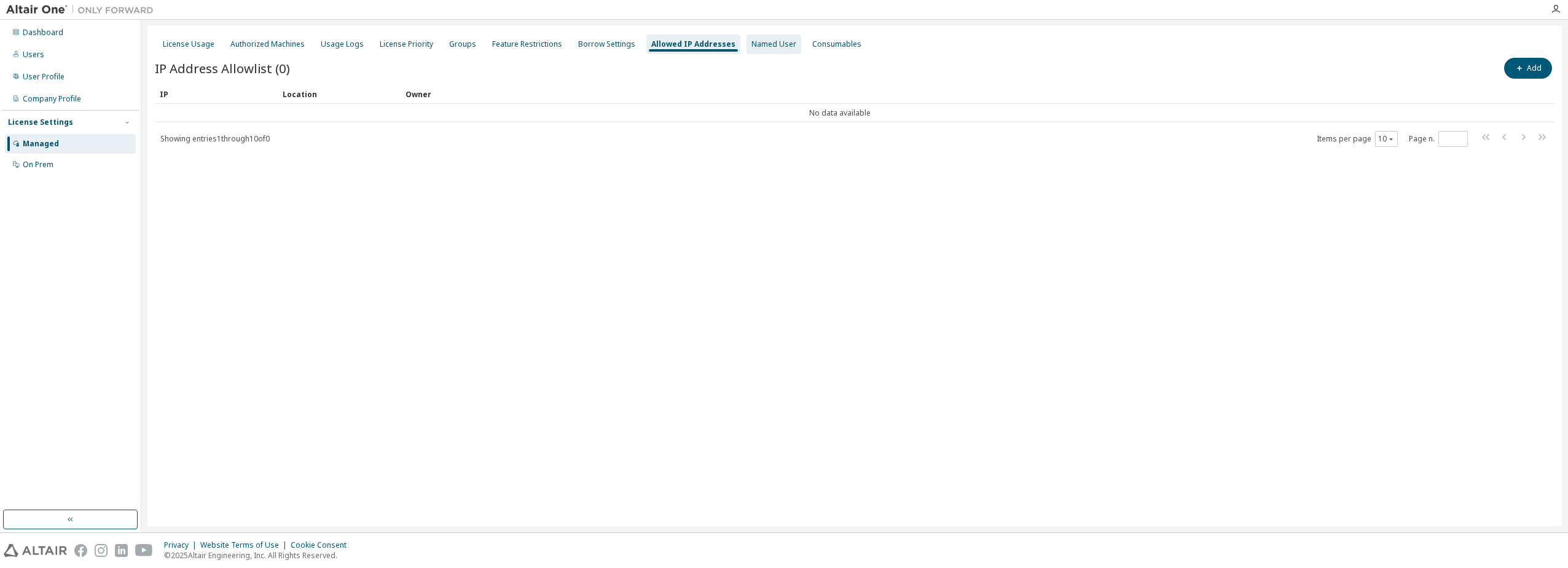
click at [758, 42] on div "Named User" at bounding box center [774, 44] width 45 height 10
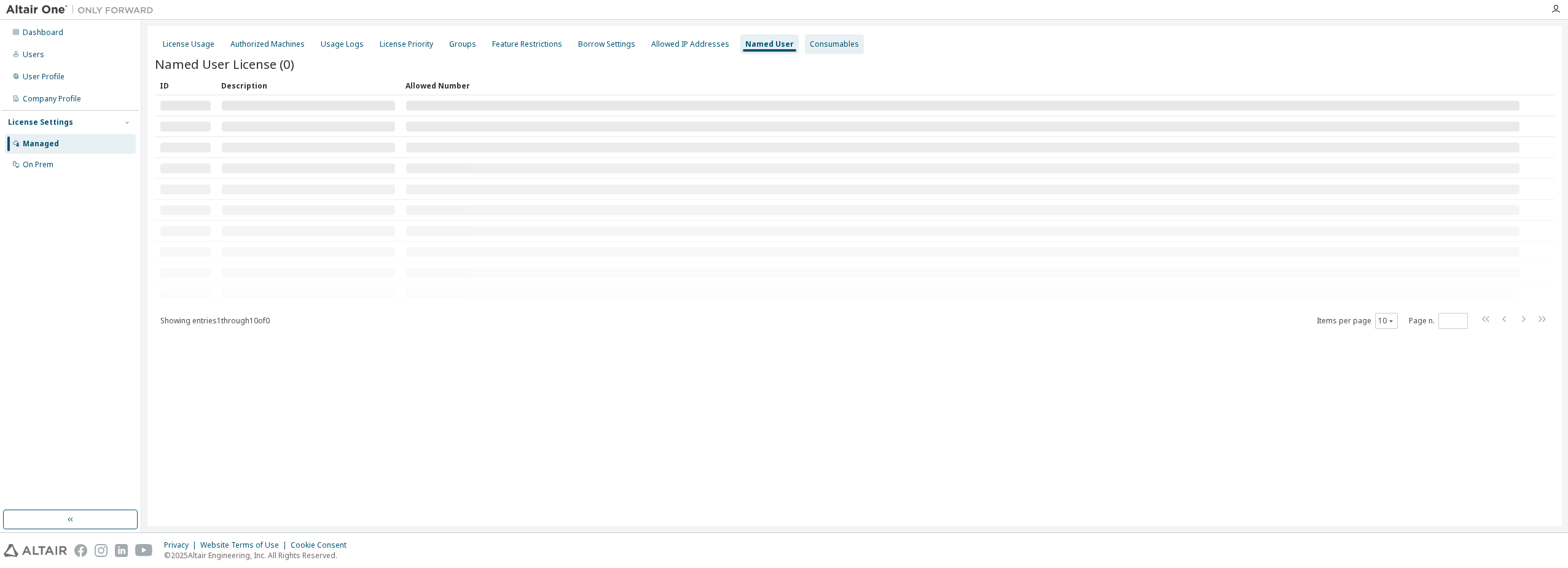
click at [829, 39] on div "Consumables" at bounding box center [835, 44] width 49 height 10
